Goal: Task Accomplishment & Management: Complete application form

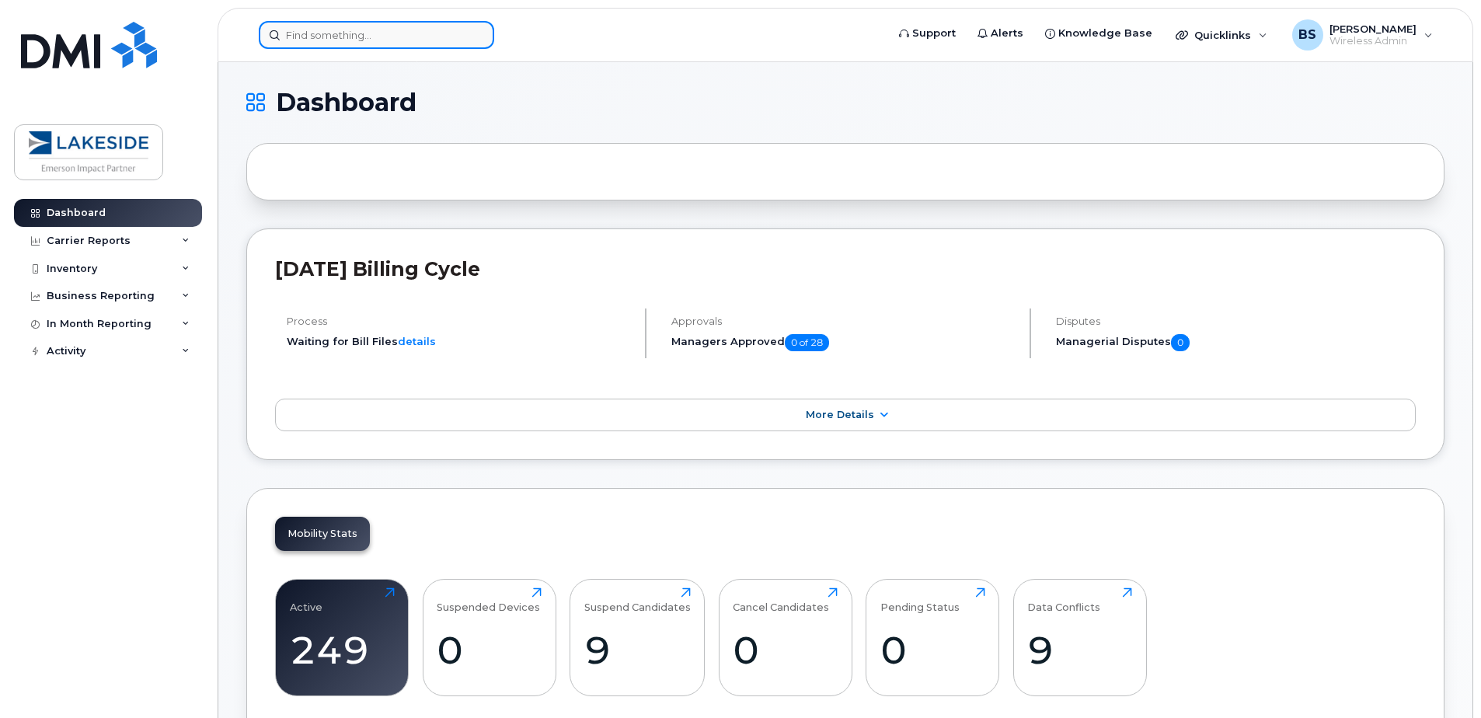
click at [346, 35] on input at bounding box center [376, 35] width 235 height 28
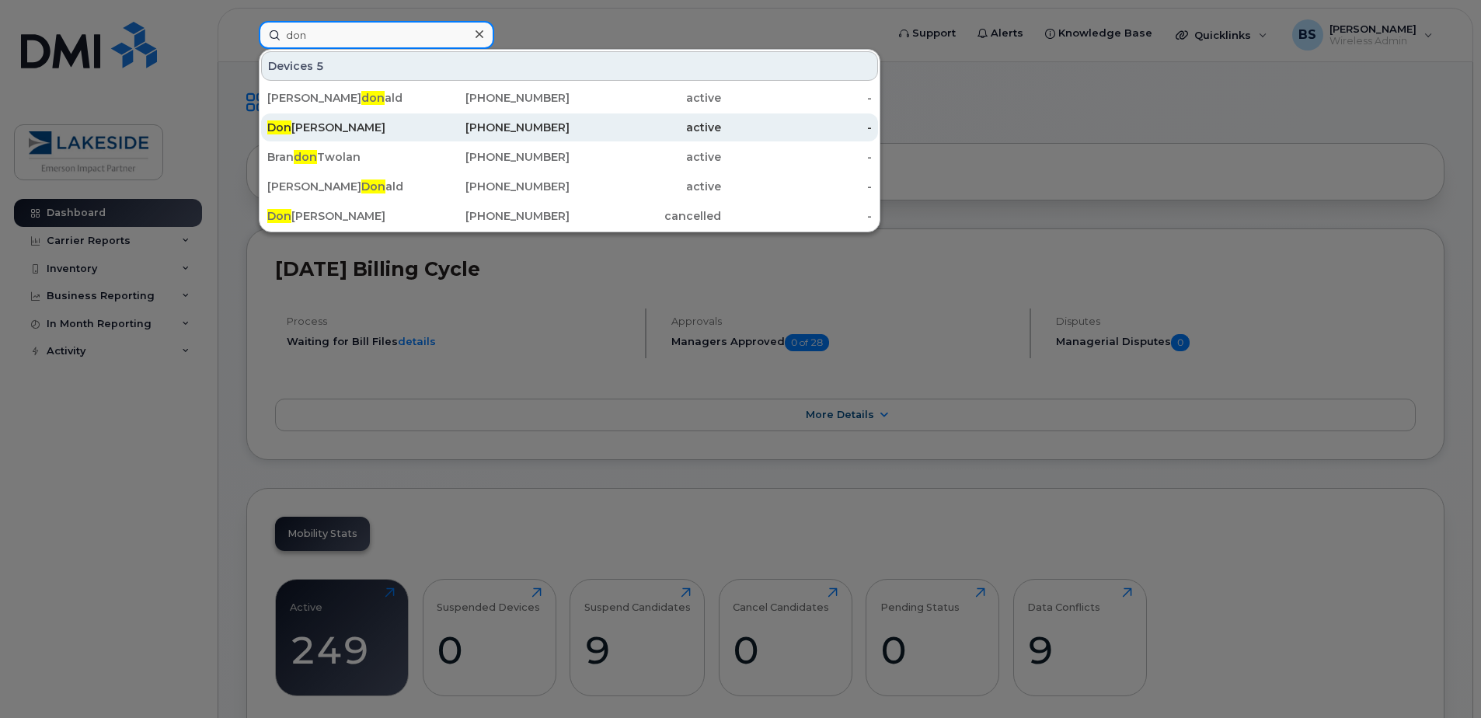
type input "don"
click at [332, 124] on div "Don Sarpong" at bounding box center [342, 128] width 151 height 16
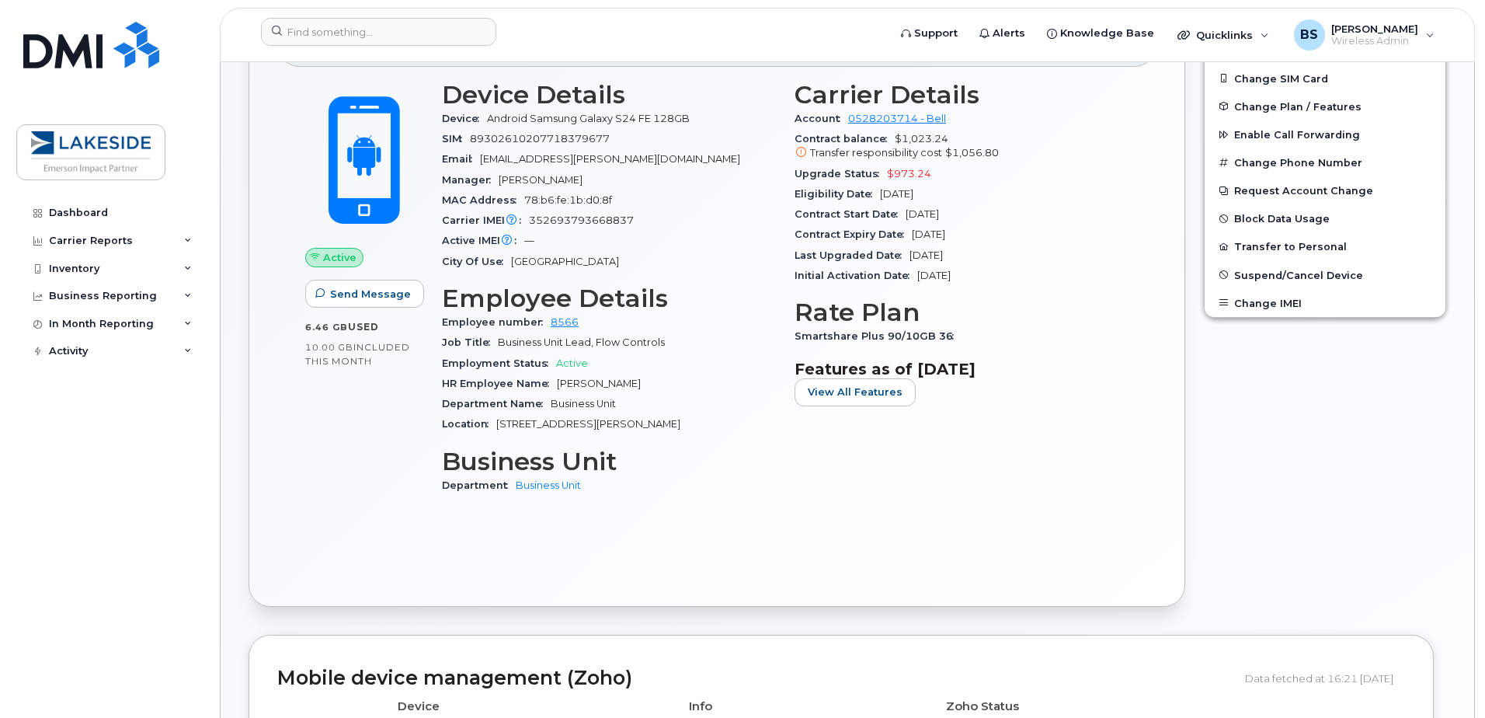
scroll to position [219, 0]
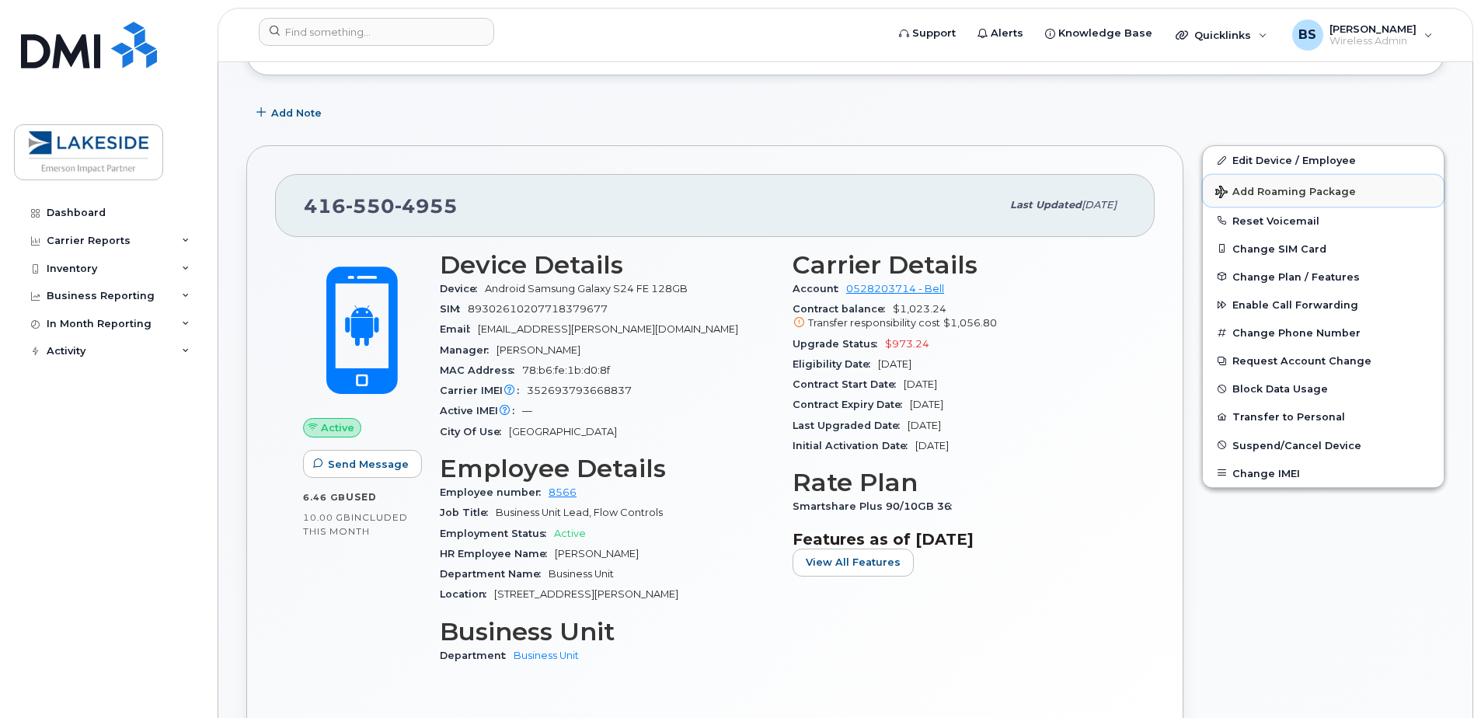
click at [1312, 200] on button "Add Roaming Package" at bounding box center [1323, 191] width 241 height 32
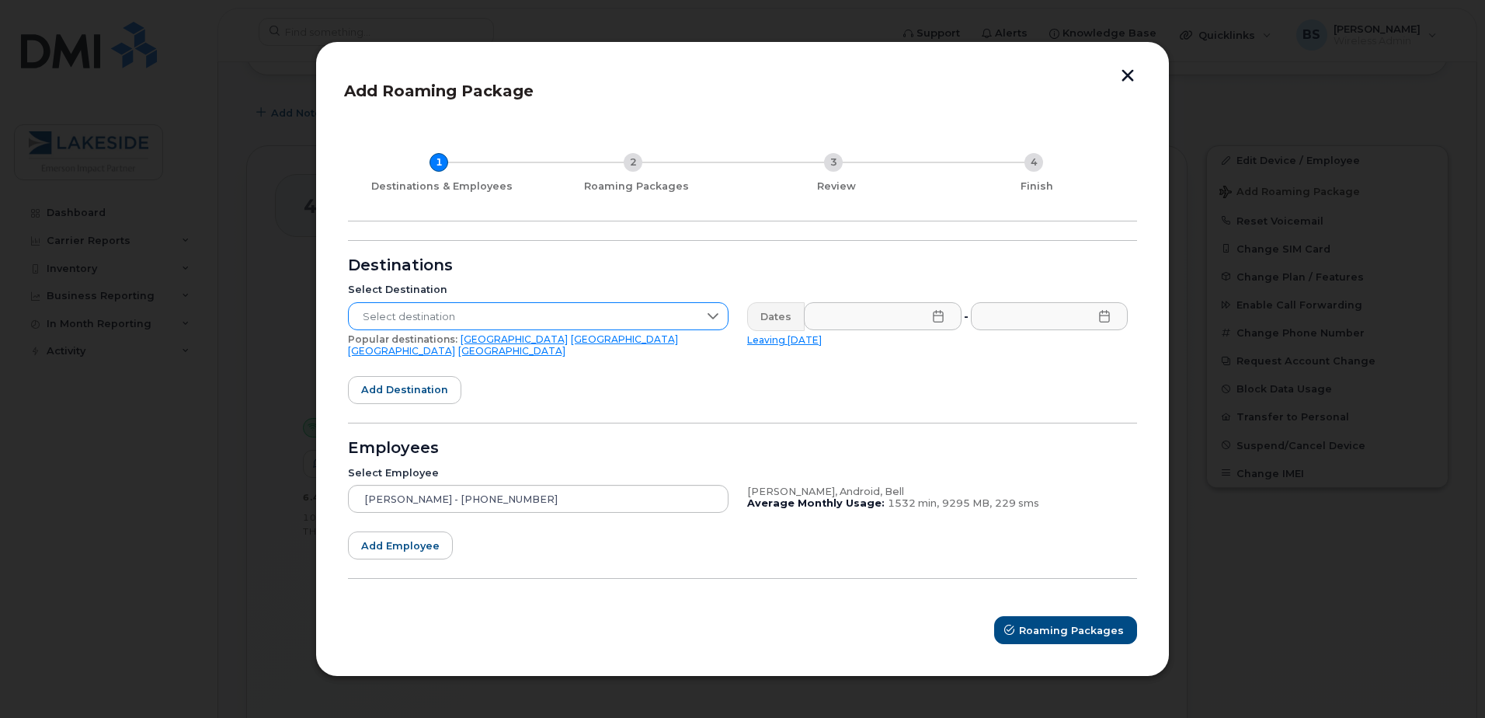
click at [520, 326] on span "Select destination" at bounding box center [524, 317] width 350 height 28
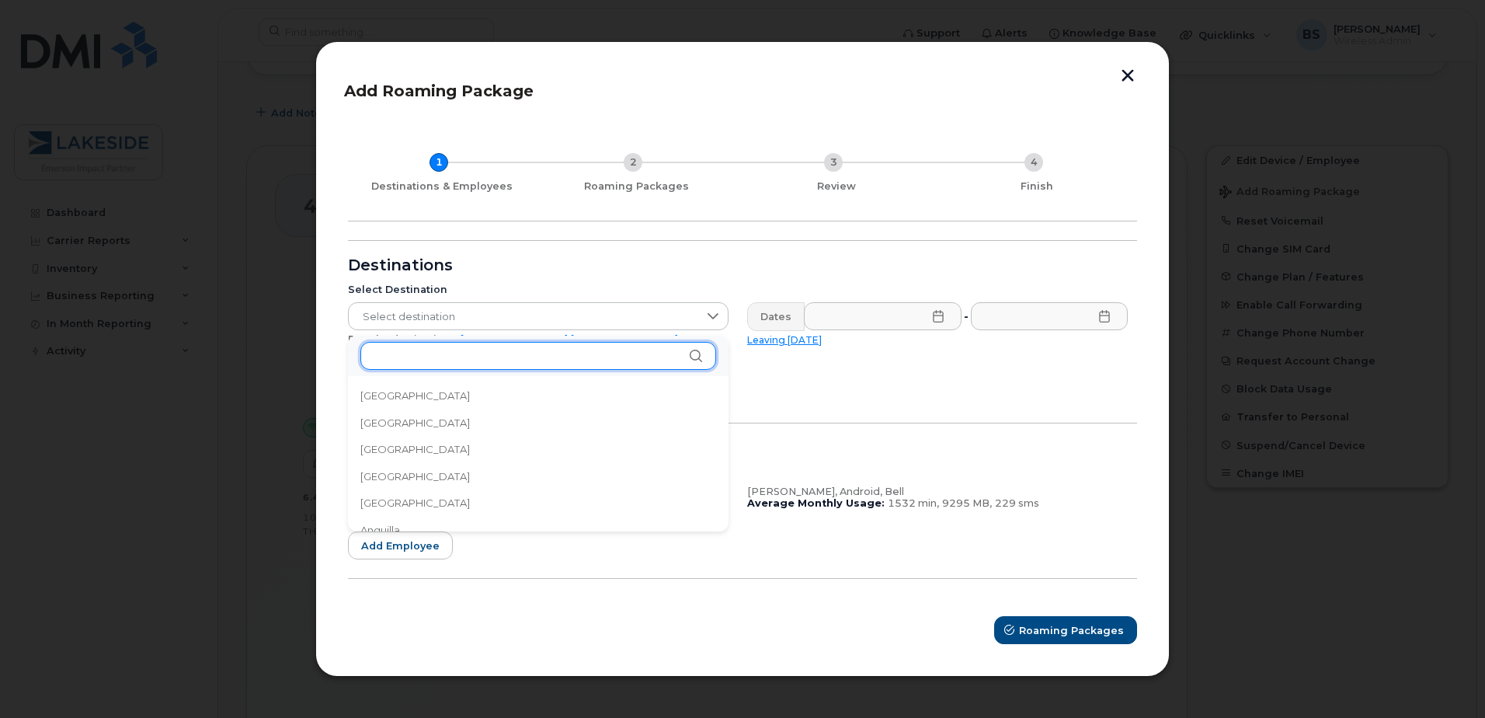
click at [464, 351] on input "text" at bounding box center [538, 356] width 356 height 28
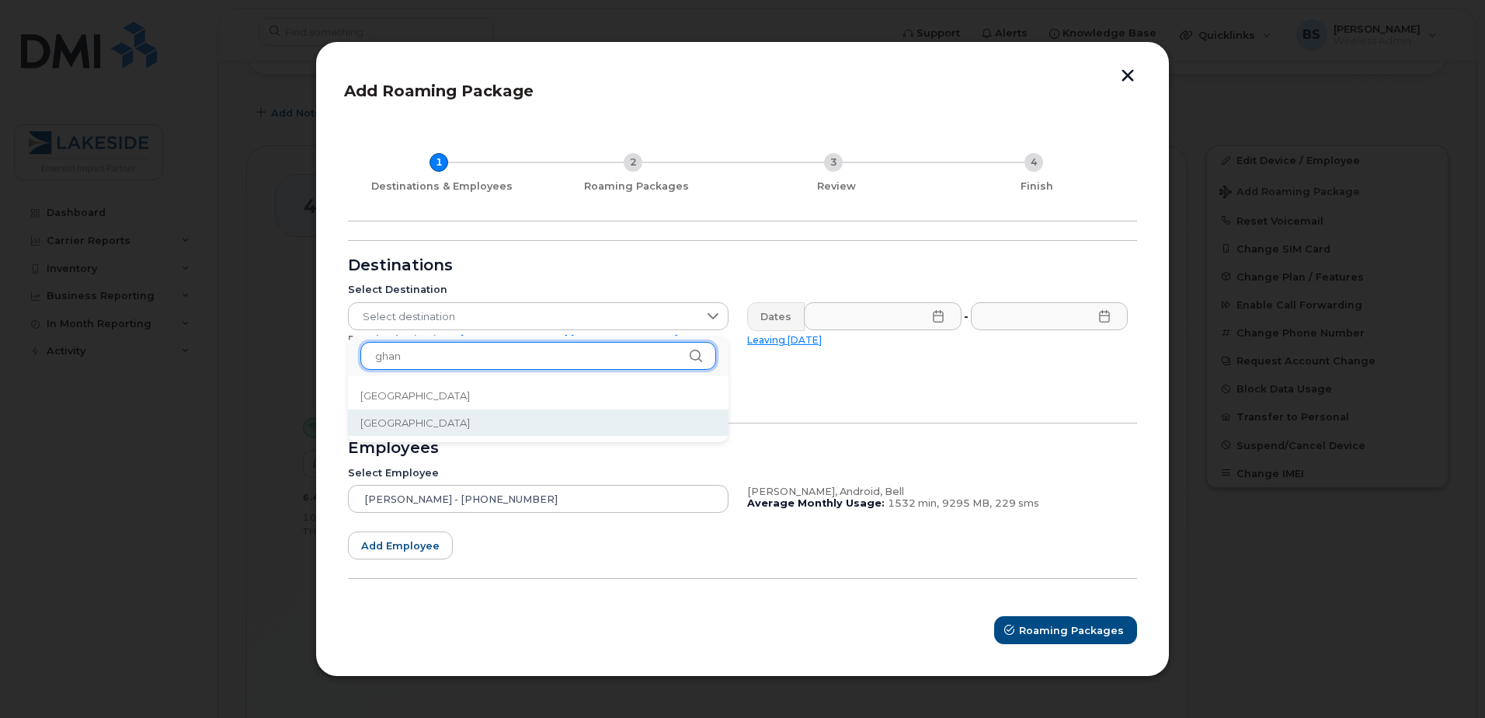
type input "ghan"
click at [440, 424] on li "[GEOGRAPHIC_DATA]" at bounding box center [538, 422] width 381 height 27
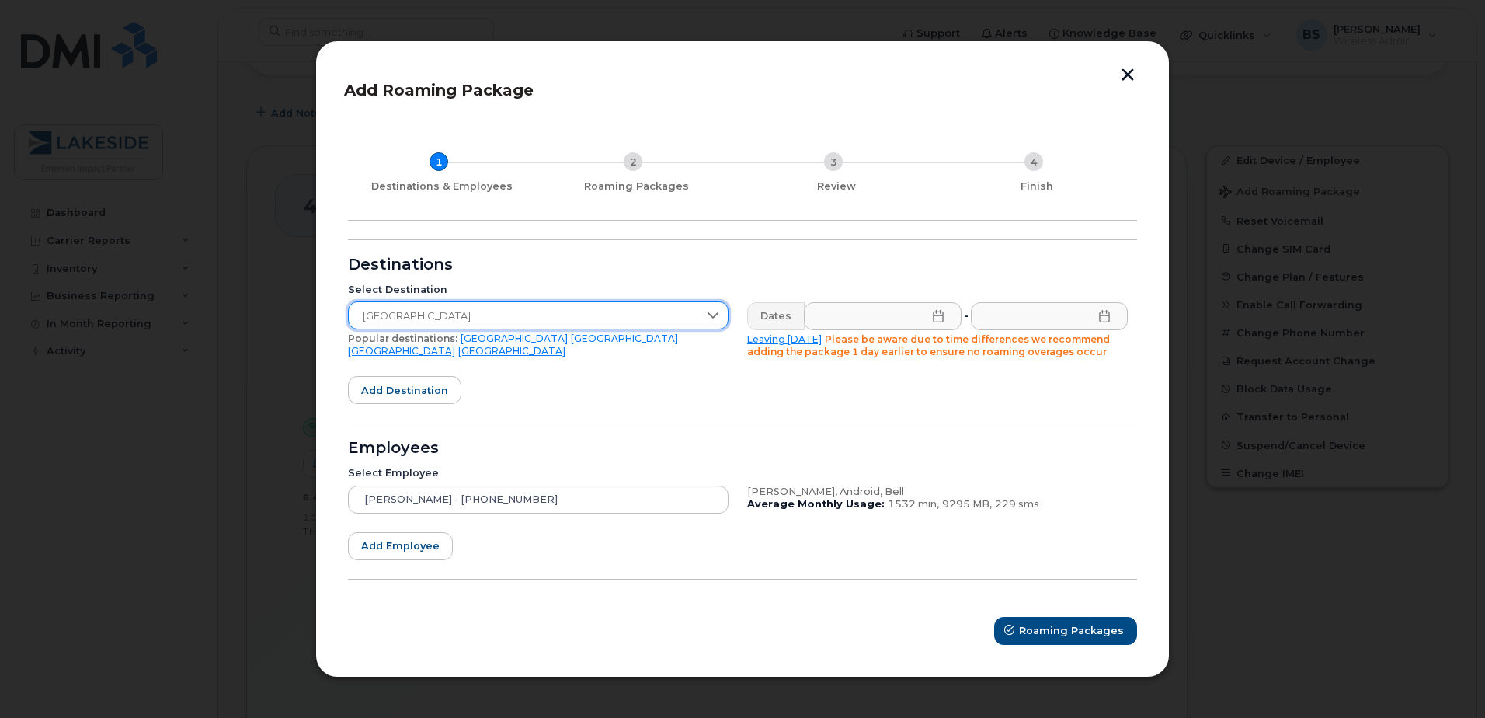
click at [932, 311] on icon at bounding box center [938, 316] width 12 height 12
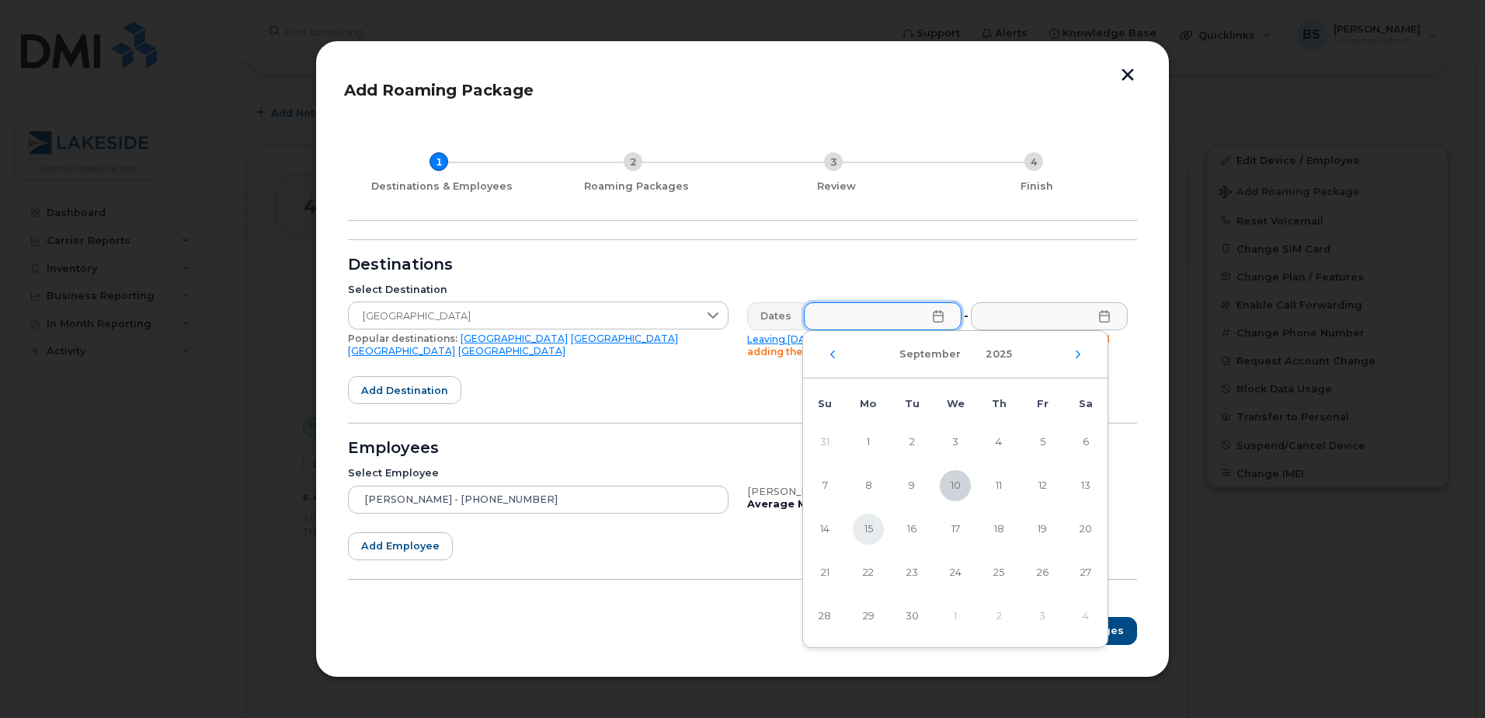
click at [875, 524] on span "15" at bounding box center [868, 528] width 31 height 31
type input "[DATE]"
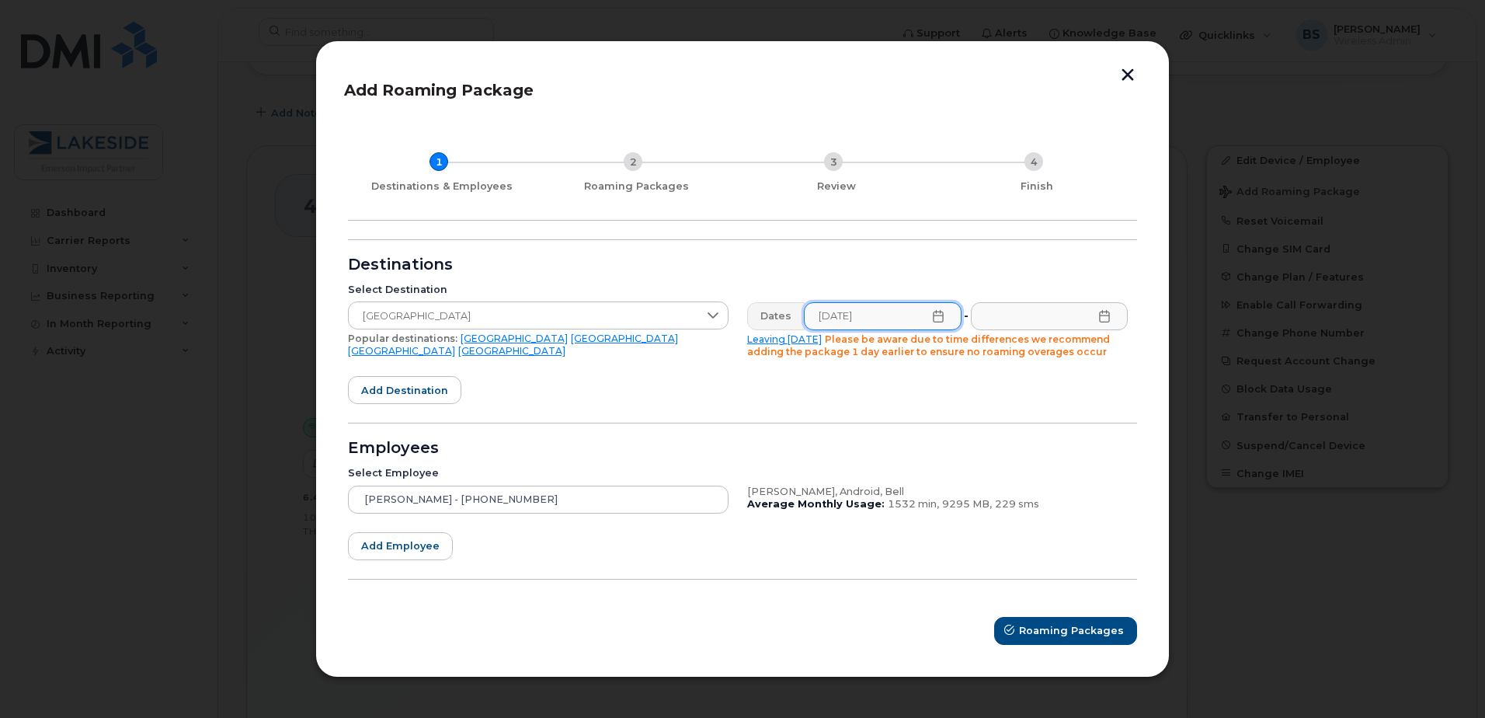
click at [1102, 311] on icon at bounding box center [1104, 316] width 10 height 12
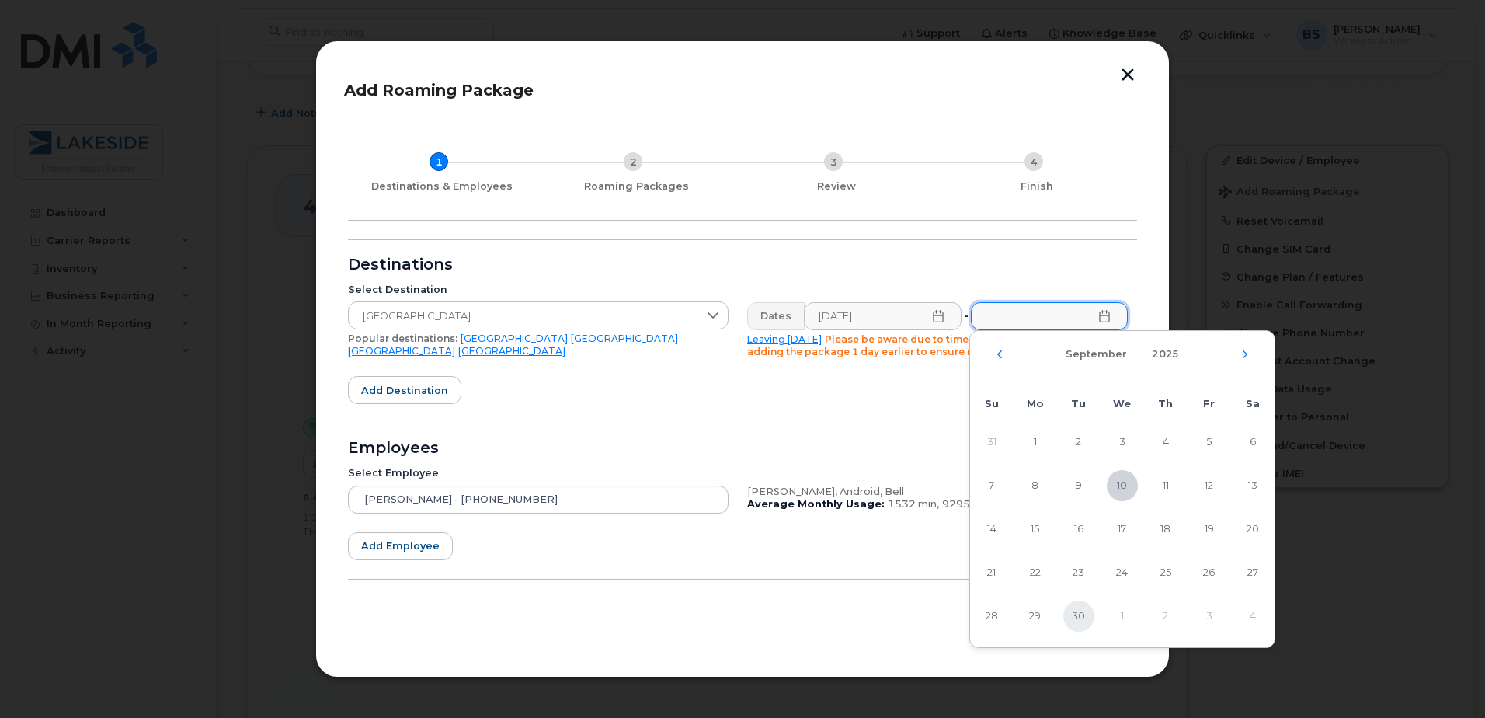
click at [1076, 620] on span "30" at bounding box center [1079, 616] width 31 height 31
type input "[DATE]"
click at [1067, 272] on form "Destinations Select Destination [GEOGRAPHIC_DATA] Popular destinations: [GEOGRA…" at bounding box center [742, 441] width 789 height 405
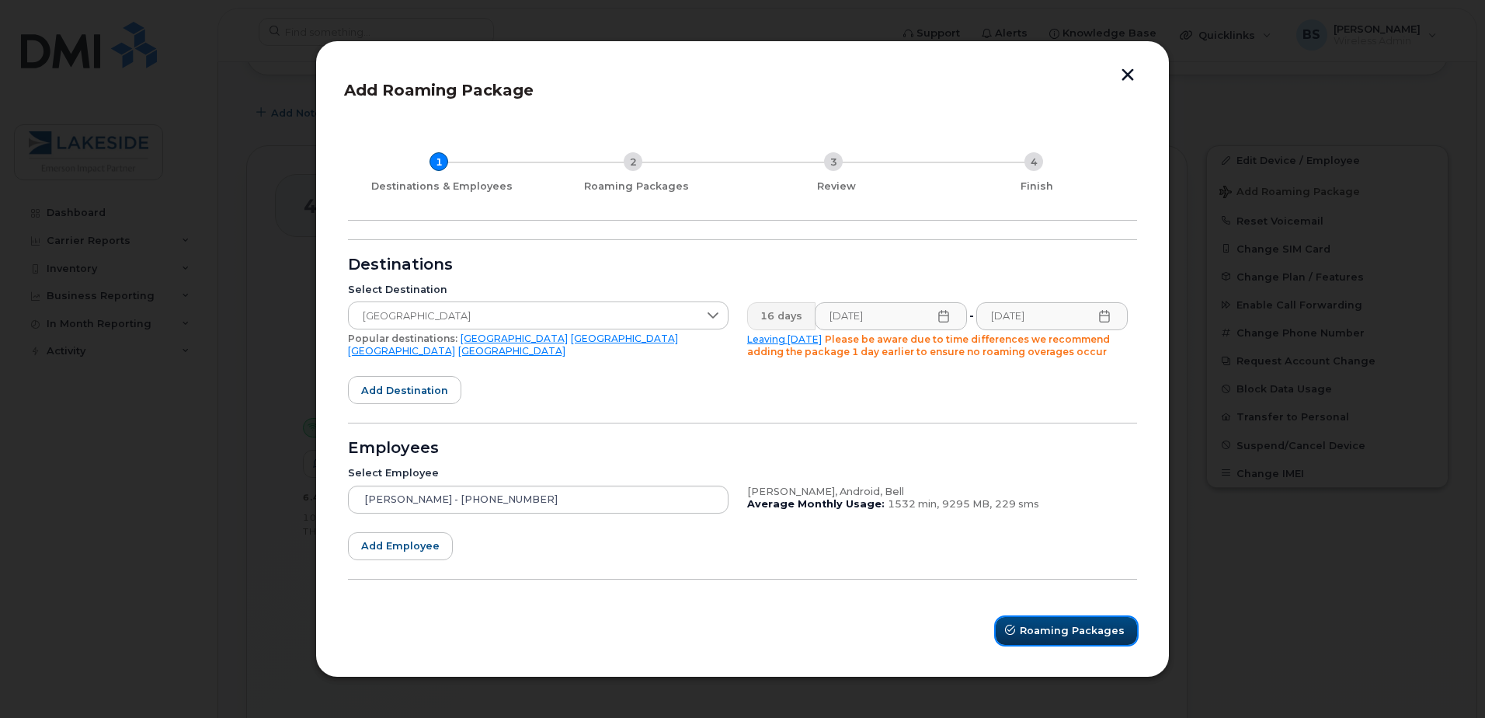
click at [1042, 628] on span "Roaming Packages" at bounding box center [1072, 630] width 105 height 15
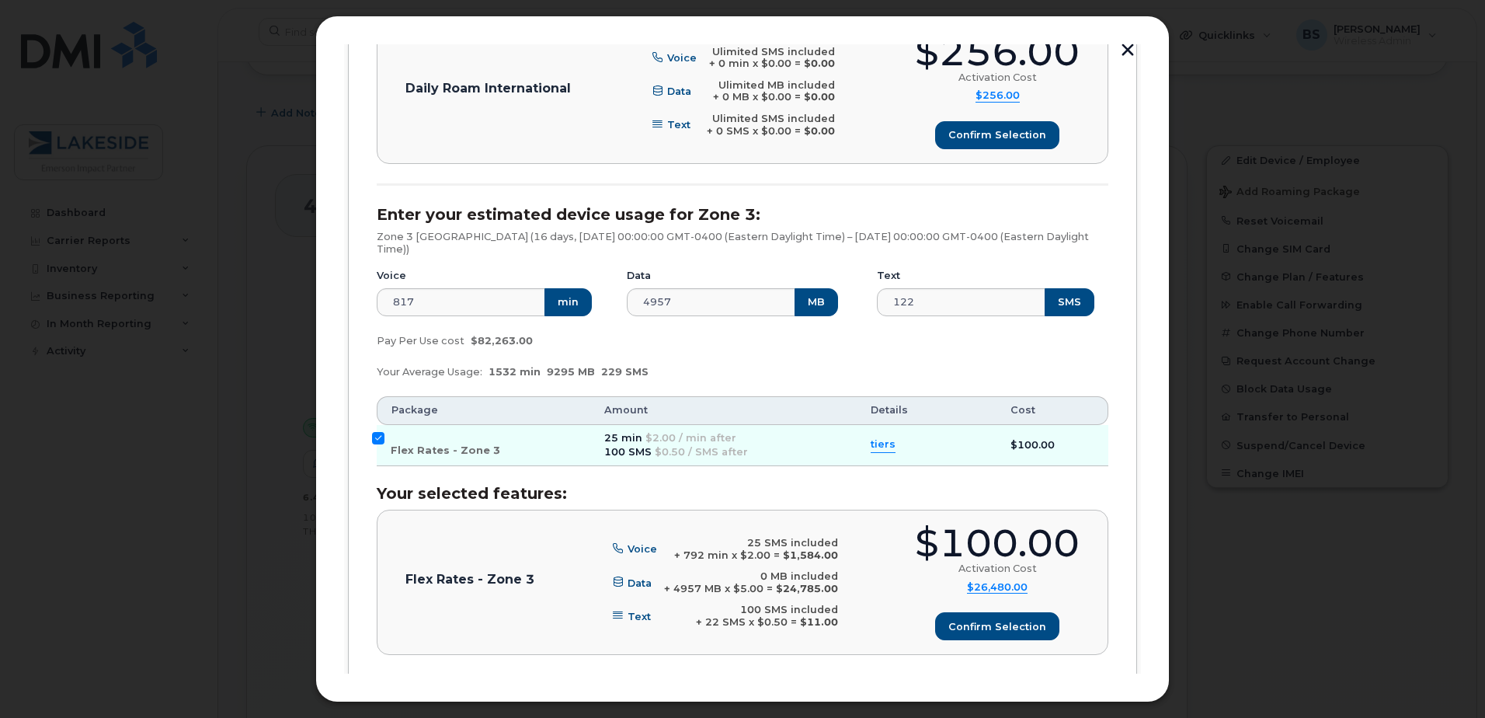
scroll to position [681, 0]
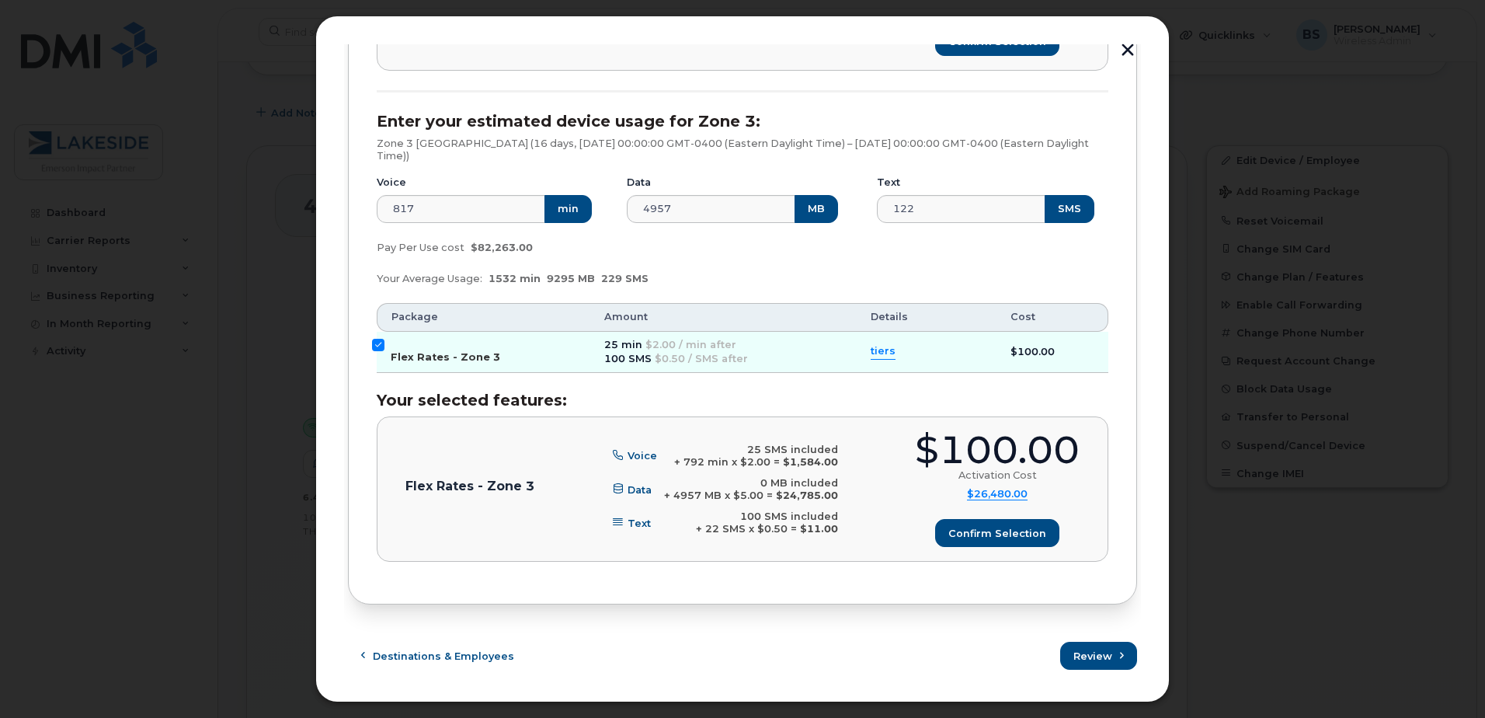
click at [376, 341] on input "Flex Rates - Zone 3" at bounding box center [378, 345] width 12 height 12
checkbox input "false"
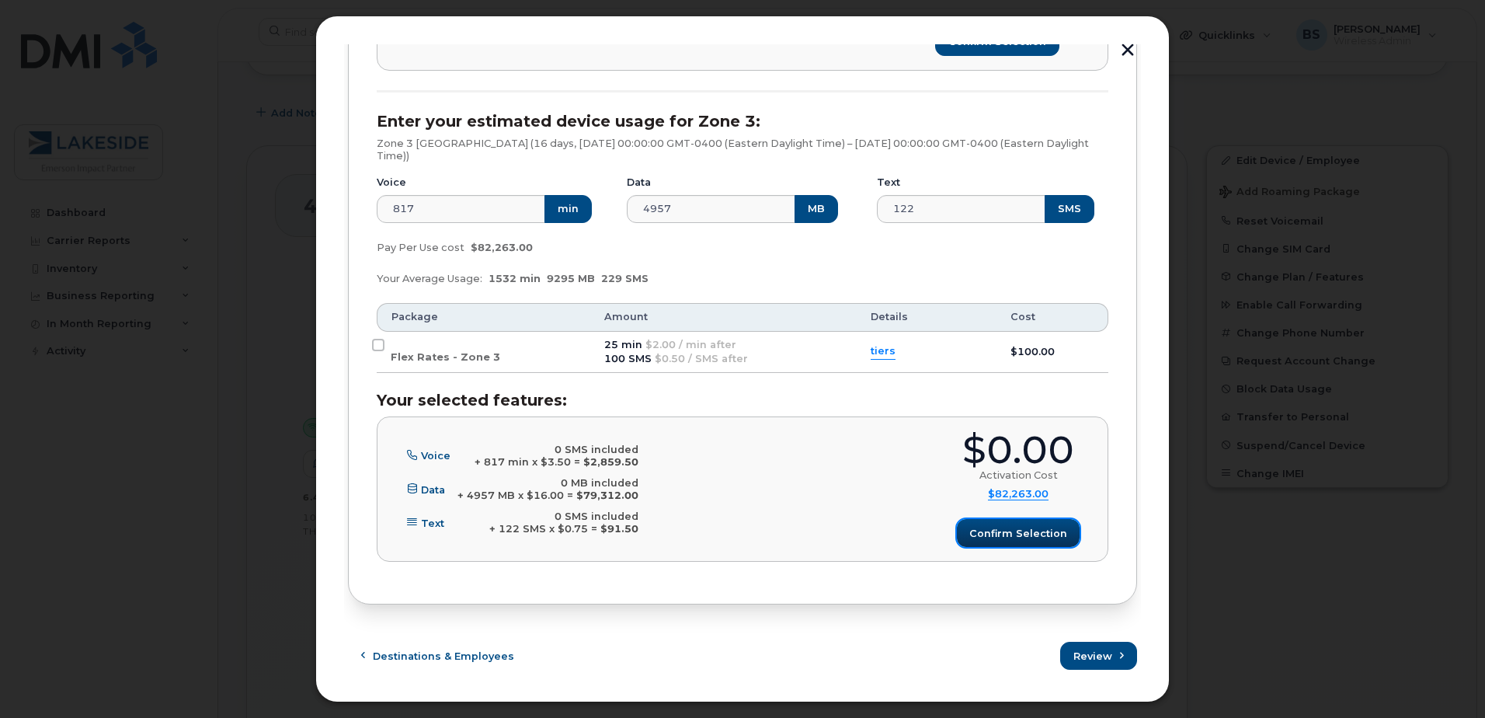
click at [1000, 527] on span "Confirm selection" at bounding box center [1019, 533] width 98 height 15
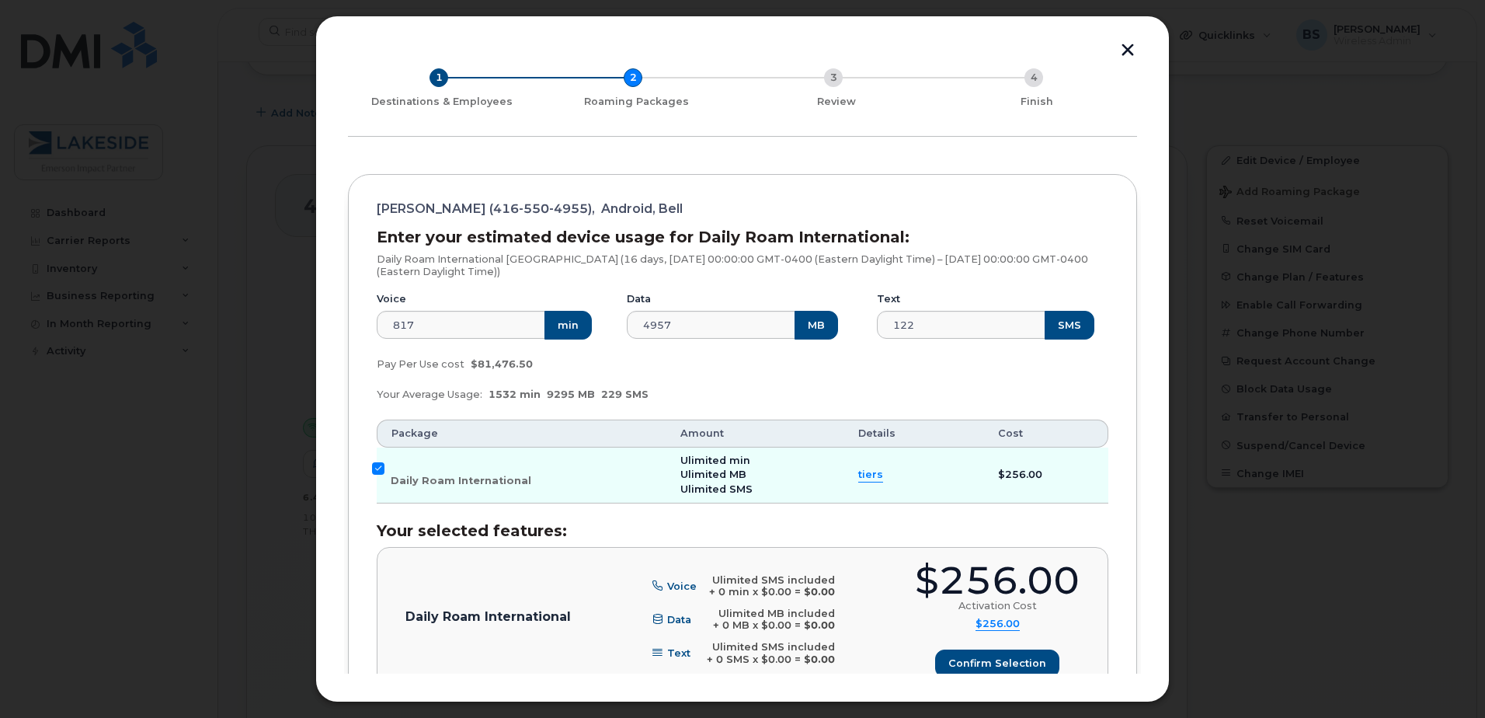
scroll to position [292, 0]
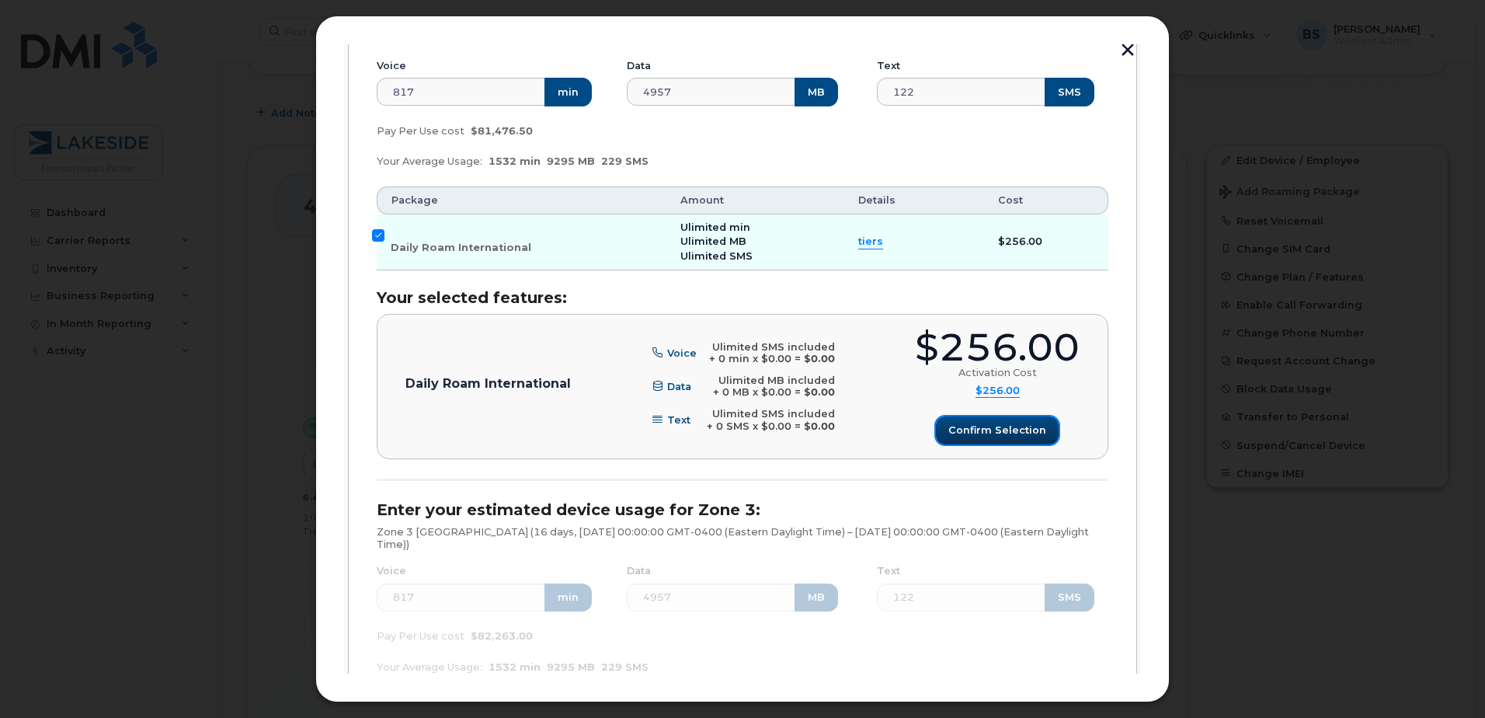
click at [988, 439] on button "Confirm selection" at bounding box center [997, 430] width 123 height 28
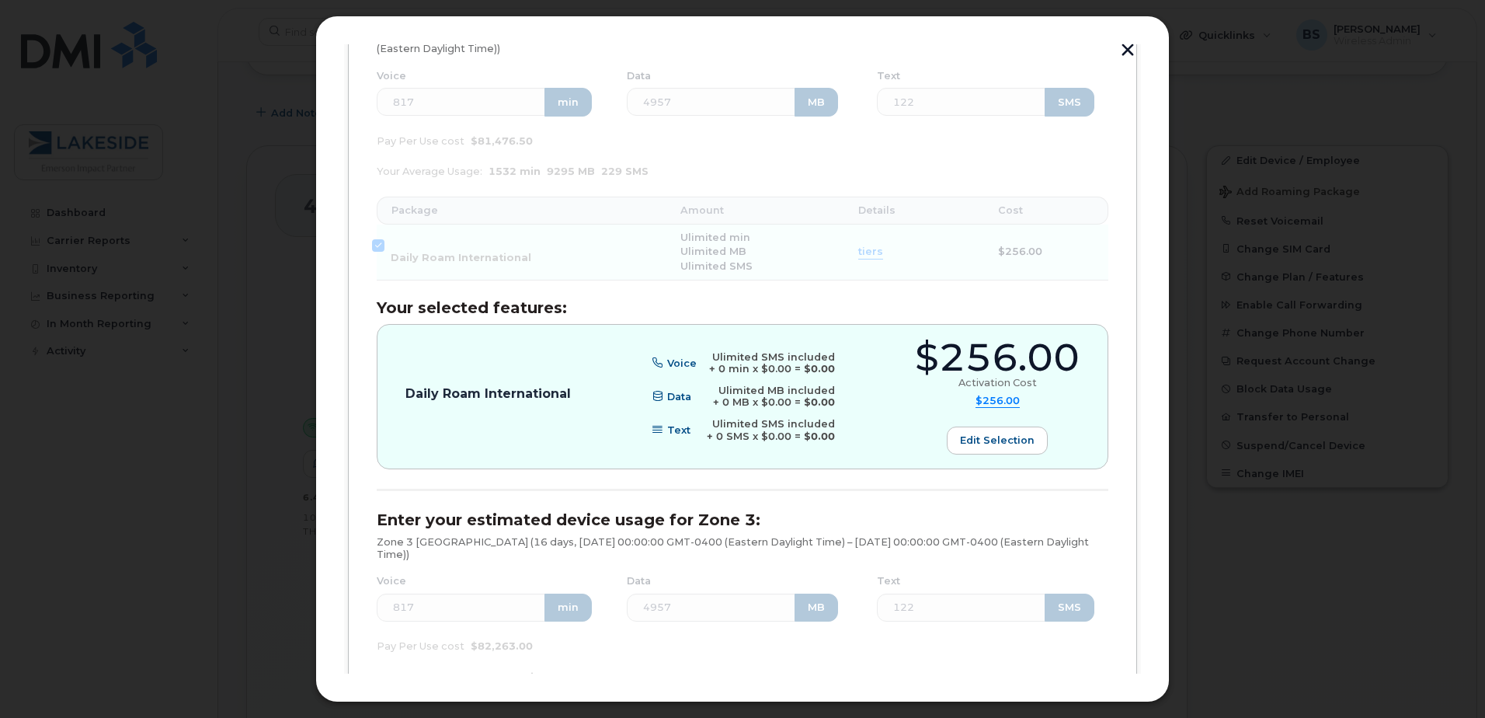
scroll to position [681, 0]
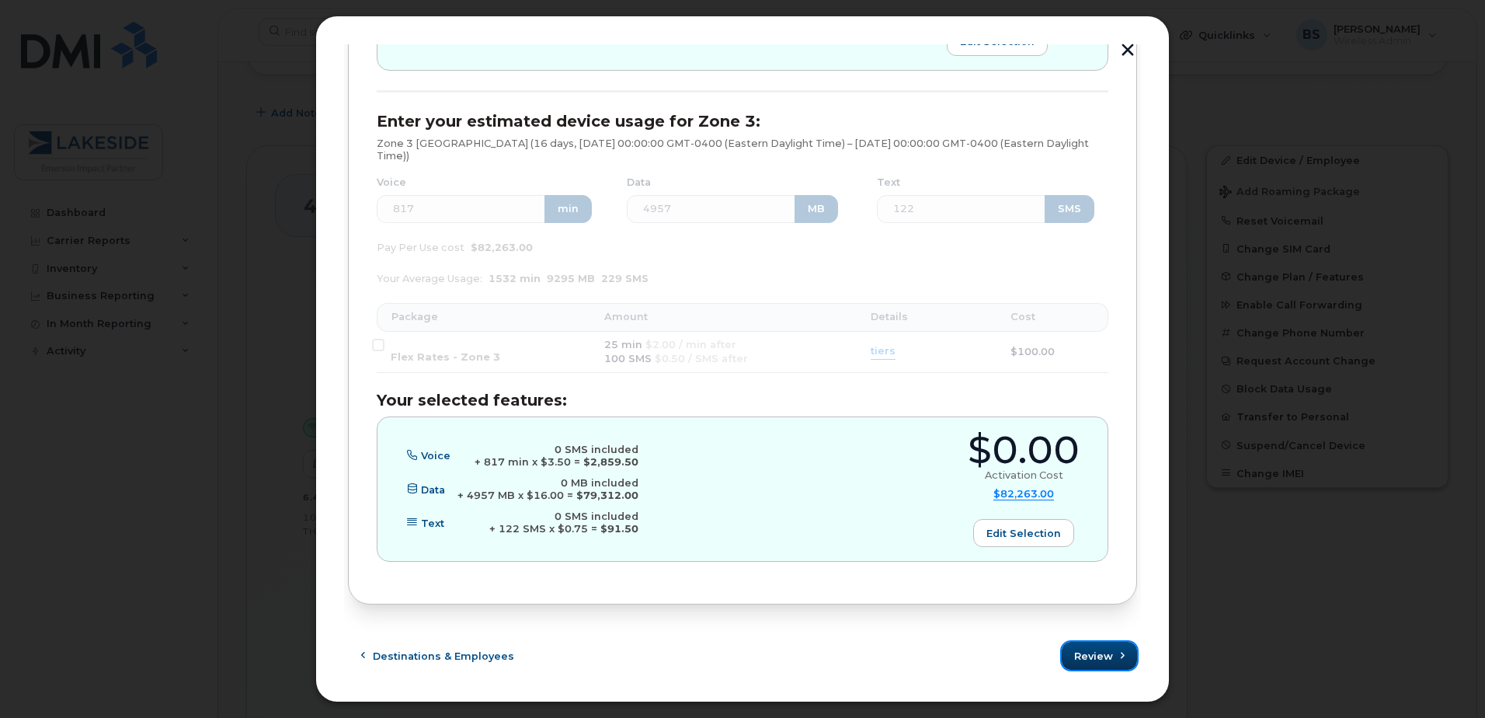
click at [1072, 647] on button "Review" at bounding box center [1099, 656] width 75 height 28
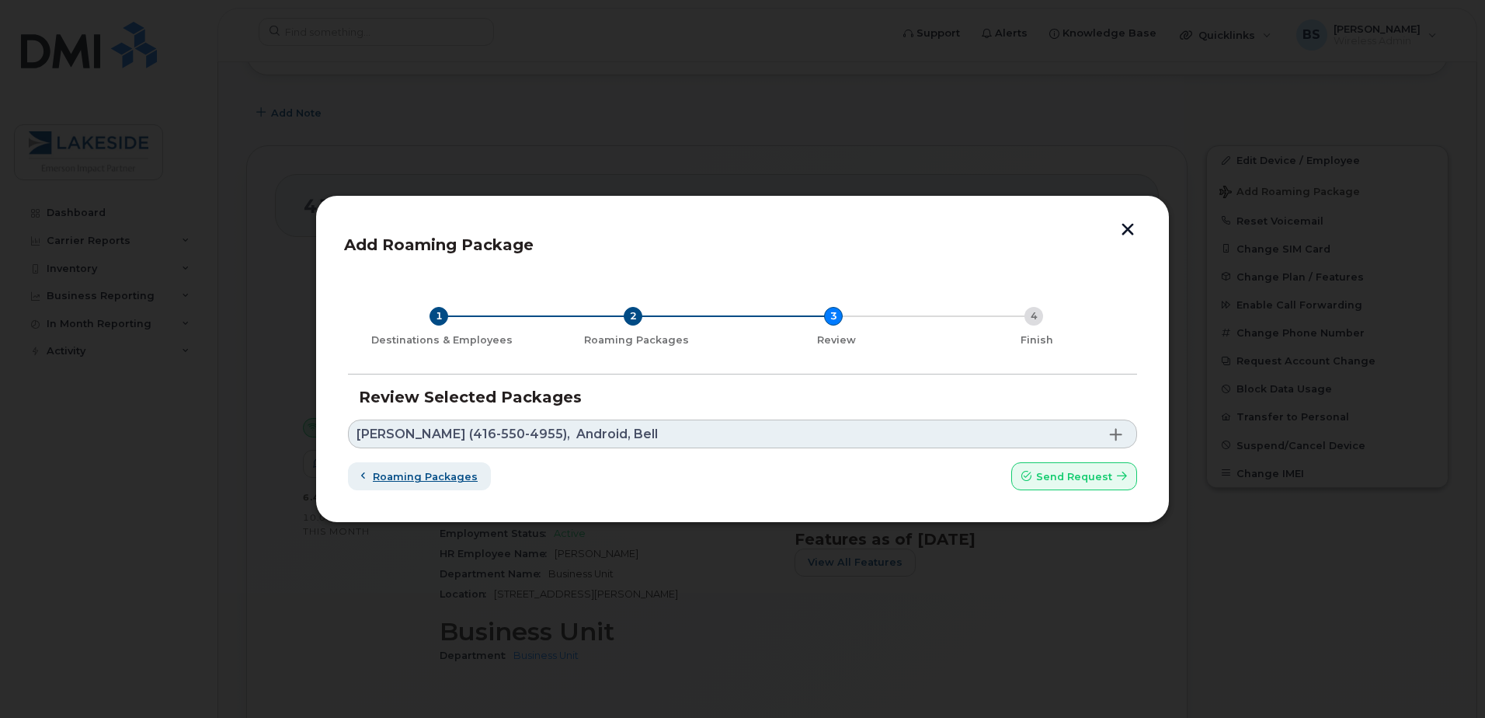
click at [419, 470] on span "Roaming packages" at bounding box center [425, 476] width 105 height 15
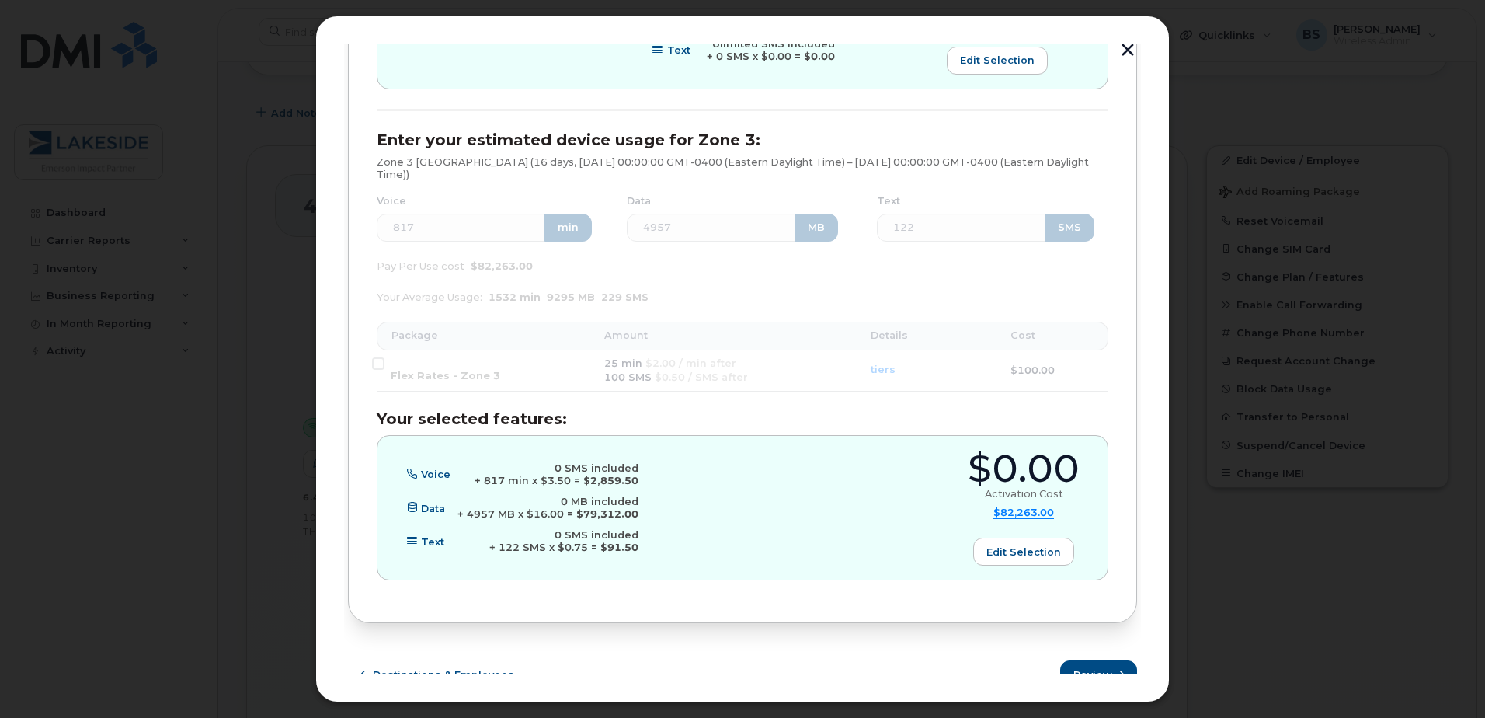
scroll to position [681, 0]
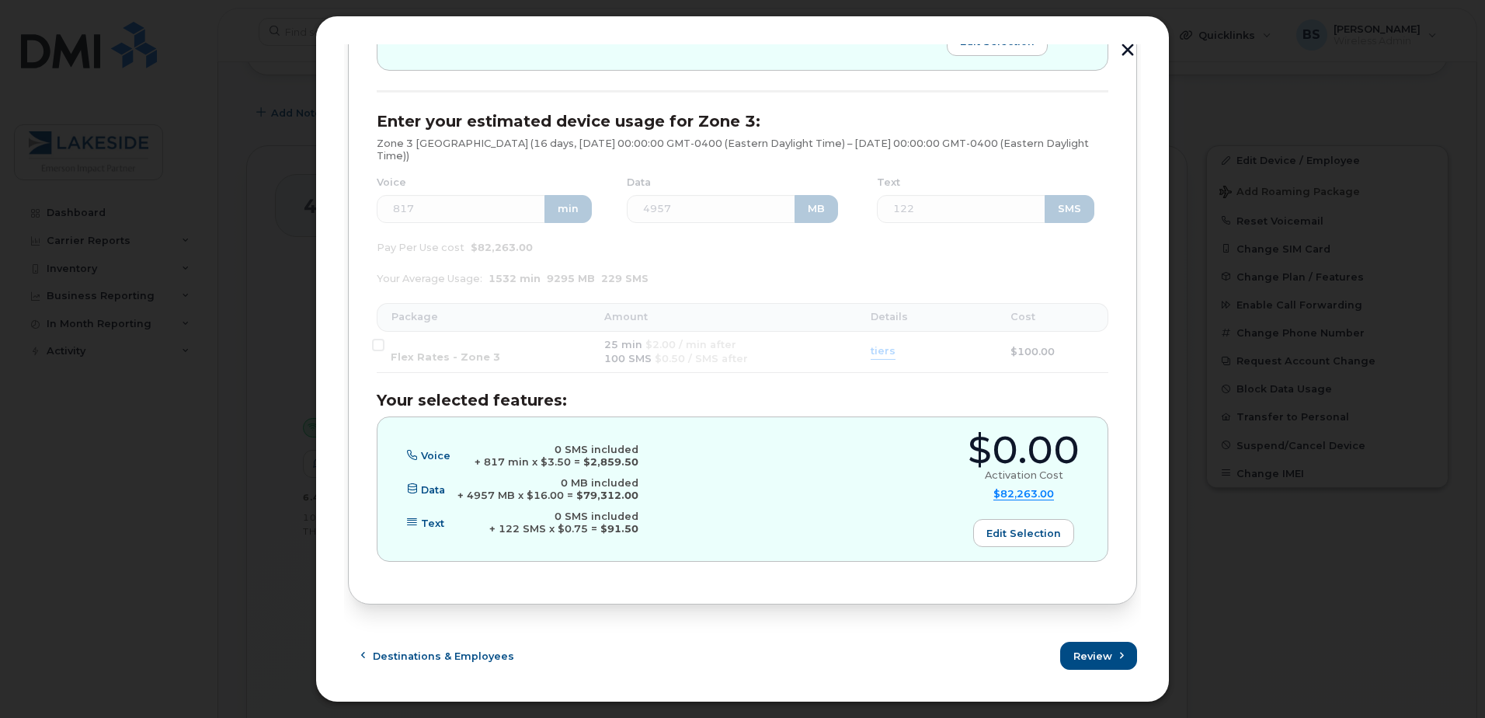
click at [1082, 640] on form "[PERSON_NAME] (416-550-4955), Android, Bell Enter your estimated device usage f…" at bounding box center [742, 111] width 789 height 1117
click at [1082, 656] on span "Review" at bounding box center [1093, 656] width 39 height 15
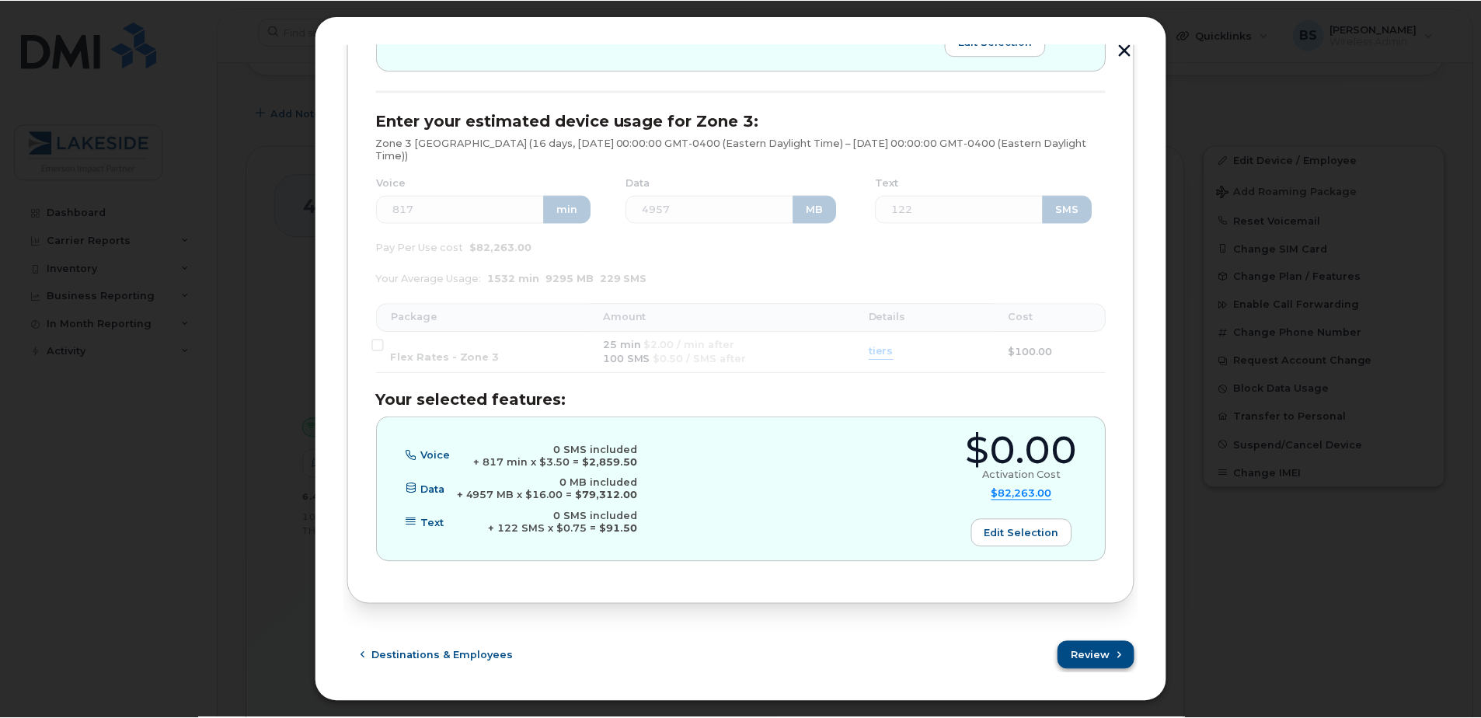
scroll to position [0, 0]
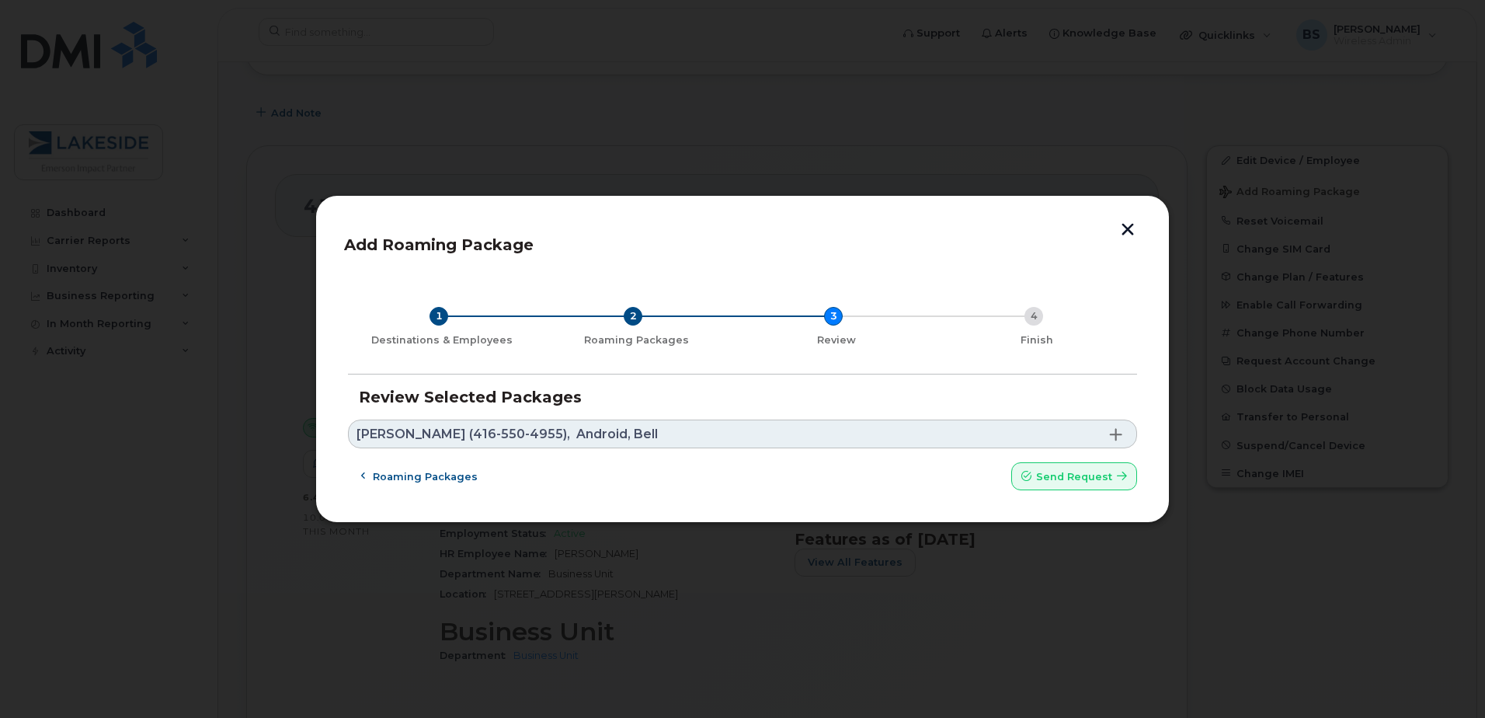
click at [1032, 324] on div "4" at bounding box center [1034, 316] width 19 height 19
click at [1092, 499] on div "Add Roaming Package 1 Destinations & Employees 2 Roaming Packages 3 Review 4 Fi…" at bounding box center [742, 359] width 855 height 329
click at [1097, 481] on span "Send request" at bounding box center [1074, 476] width 76 height 15
click at [761, 435] on link "[PERSON_NAME] (416-550-4955), Android, Bell" at bounding box center [742, 433] width 789 height 29
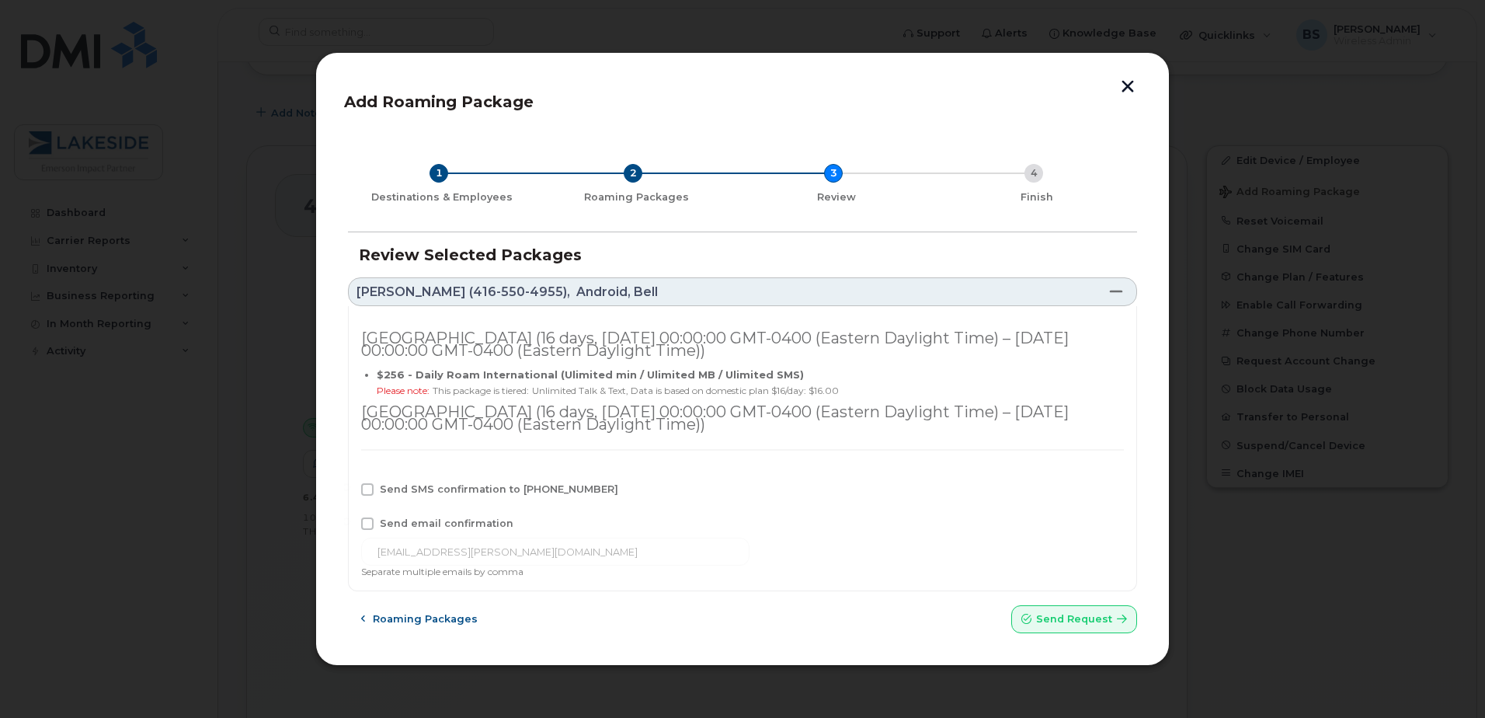
click at [461, 480] on div "[GEOGRAPHIC_DATA] (16 days, [DATE] 00:00:00 GMT-0400 (Eastern Daylight Time) – …" at bounding box center [742, 401] width 763 height 165
click at [462, 493] on span "Send SMS confirmation to [PHONE_NUMBER]" at bounding box center [499, 489] width 238 height 12
click at [350, 491] on input "Send SMS confirmation to [PHONE_NUMBER]" at bounding box center [347, 487] width 8 height 8
checkbox input "true"
click at [454, 524] on span "Send email confirmation" at bounding box center [447, 523] width 134 height 12
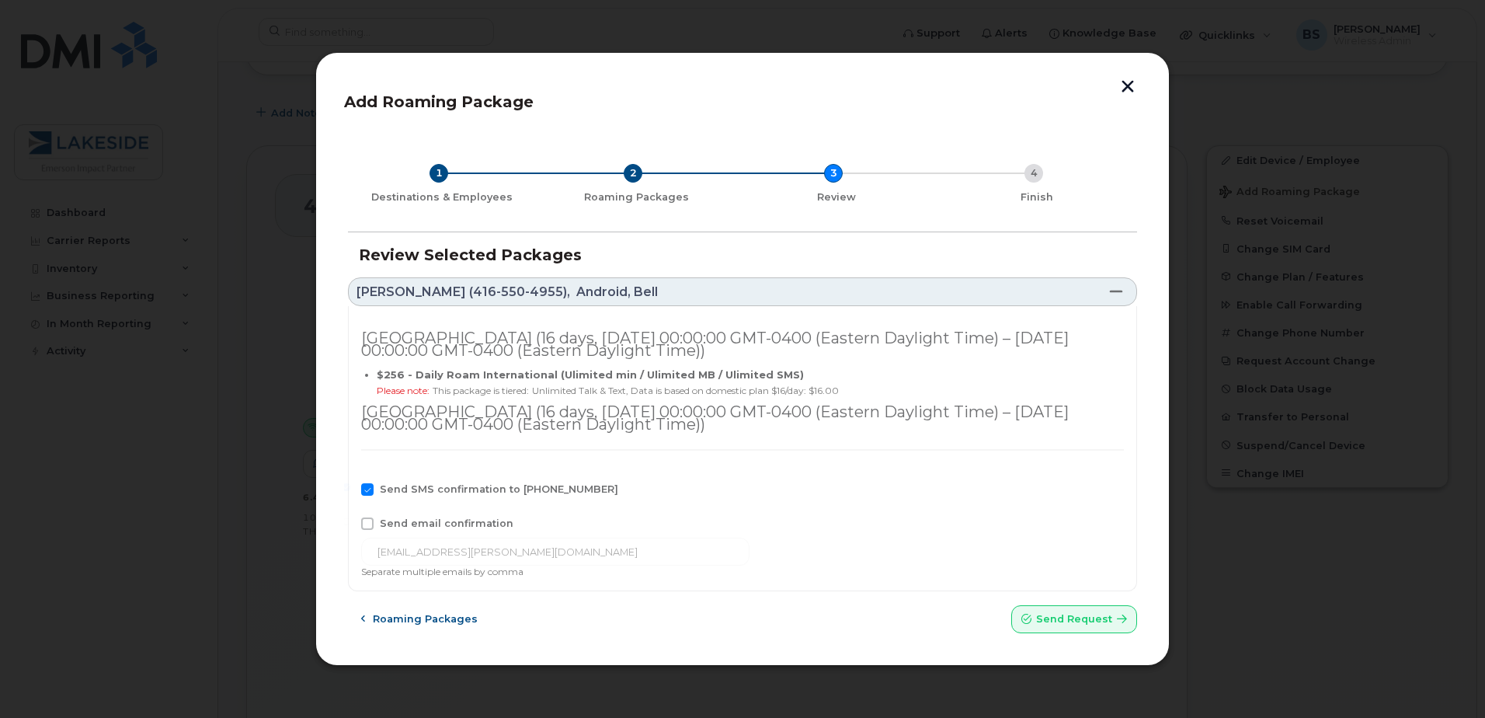
click at [350, 524] on input "Send email confirmation" at bounding box center [347, 521] width 8 height 8
checkbox input "true"
drag, startPoint x: 376, startPoint y: 390, endPoint x: 859, endPoint y: 387, distance: 483.2
click at [859, 387] on div "Please note: This package is tiered: Unlimited Talk & Text, Data is based on do…" at bounding box center [746, 391] width 738 height 12
click at [839, 387] on span "Unlimited Talk & Text, Data is based on domestic plan $16/day: $16.00" at bounding box center [685, 391] width 307 height 12
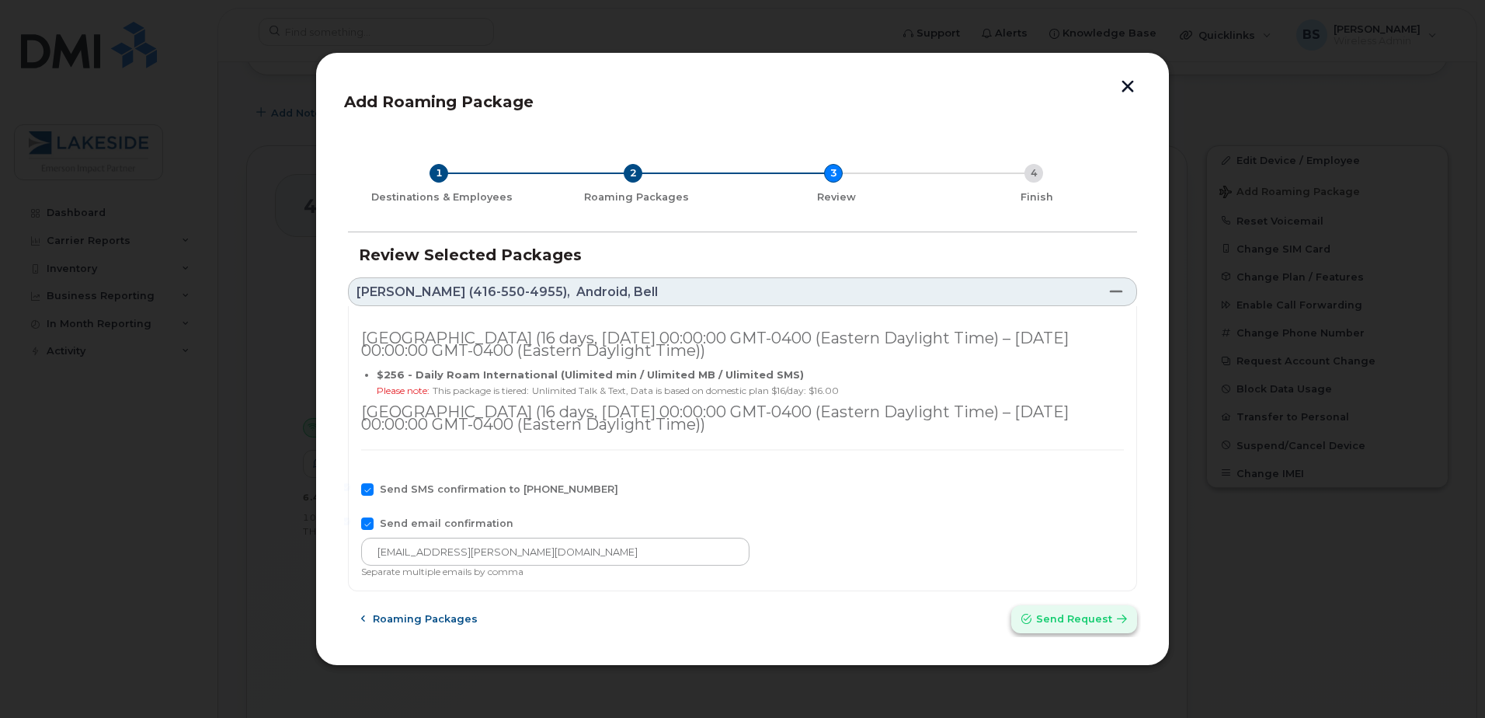
click at [1070, 614] on span "Send request" at bounding box center [1074, 618] width 76 height 15
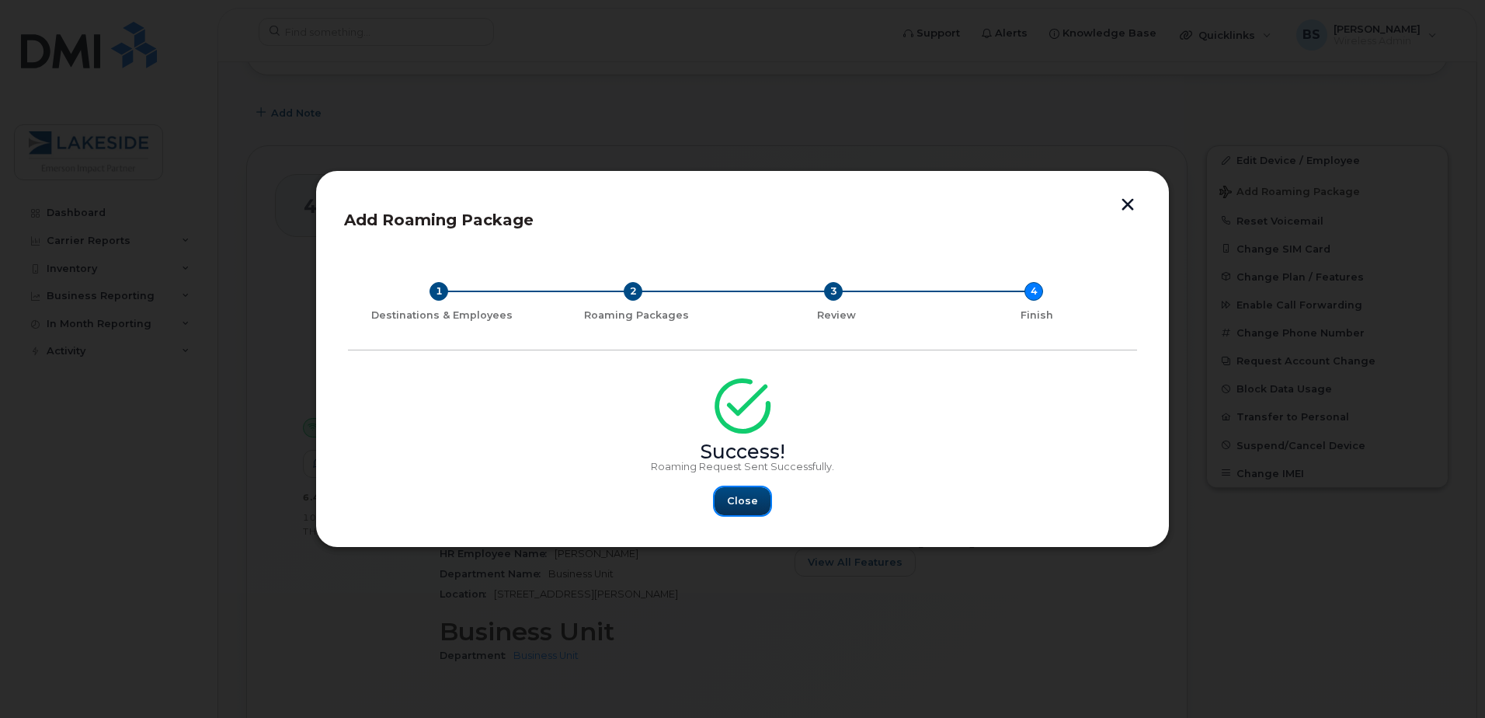
click at [740, 503] on span "Close" at bounding box center [742, 500] width 31 height 15
